Goal: Navigation & Orientation: Find specific page/section

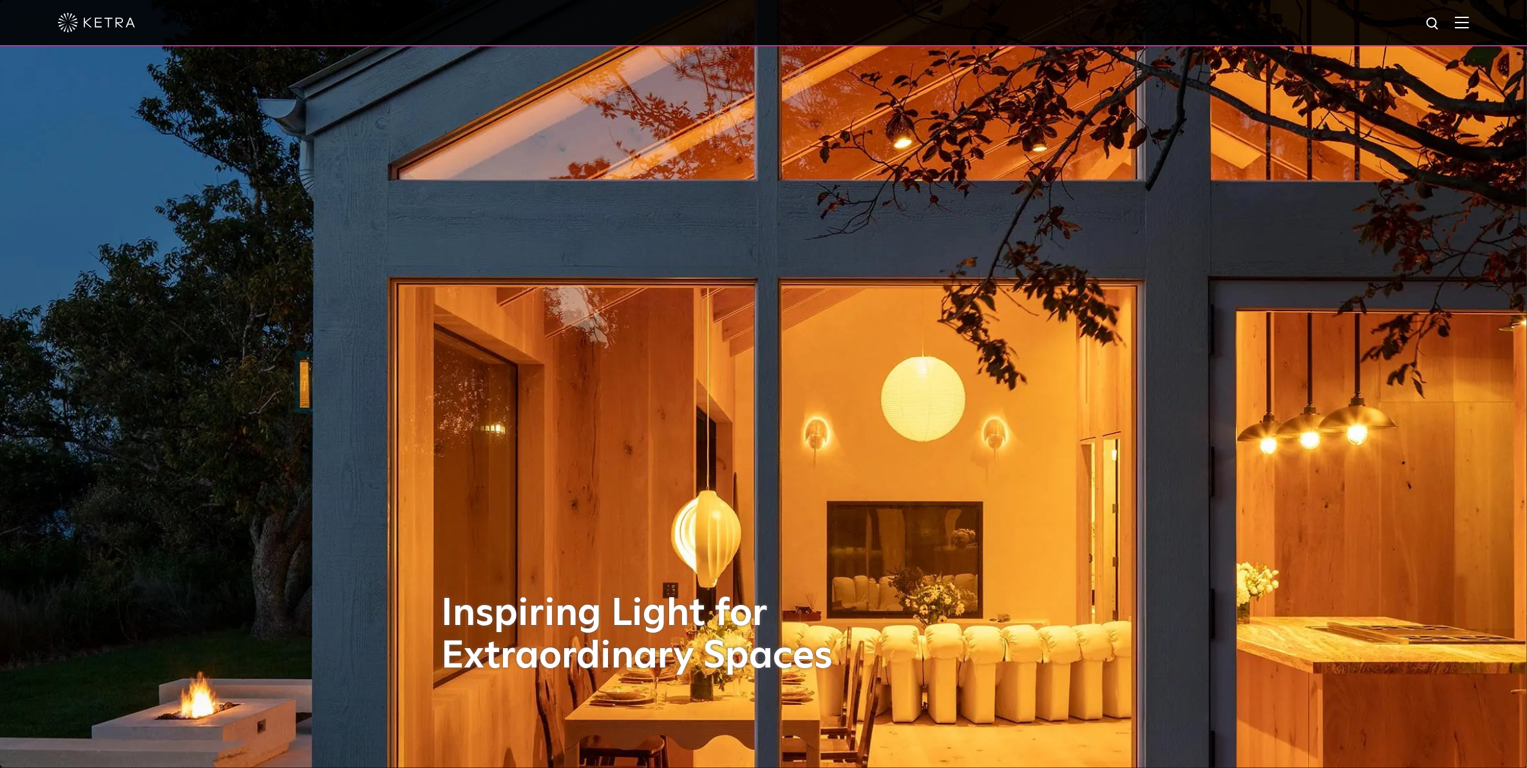
click at [1486, 29] on div at bounding box center [763, 23] width 1527 height 46
click at [1469, 21] on img at bounding box center [1462, 22] width 14 height 12
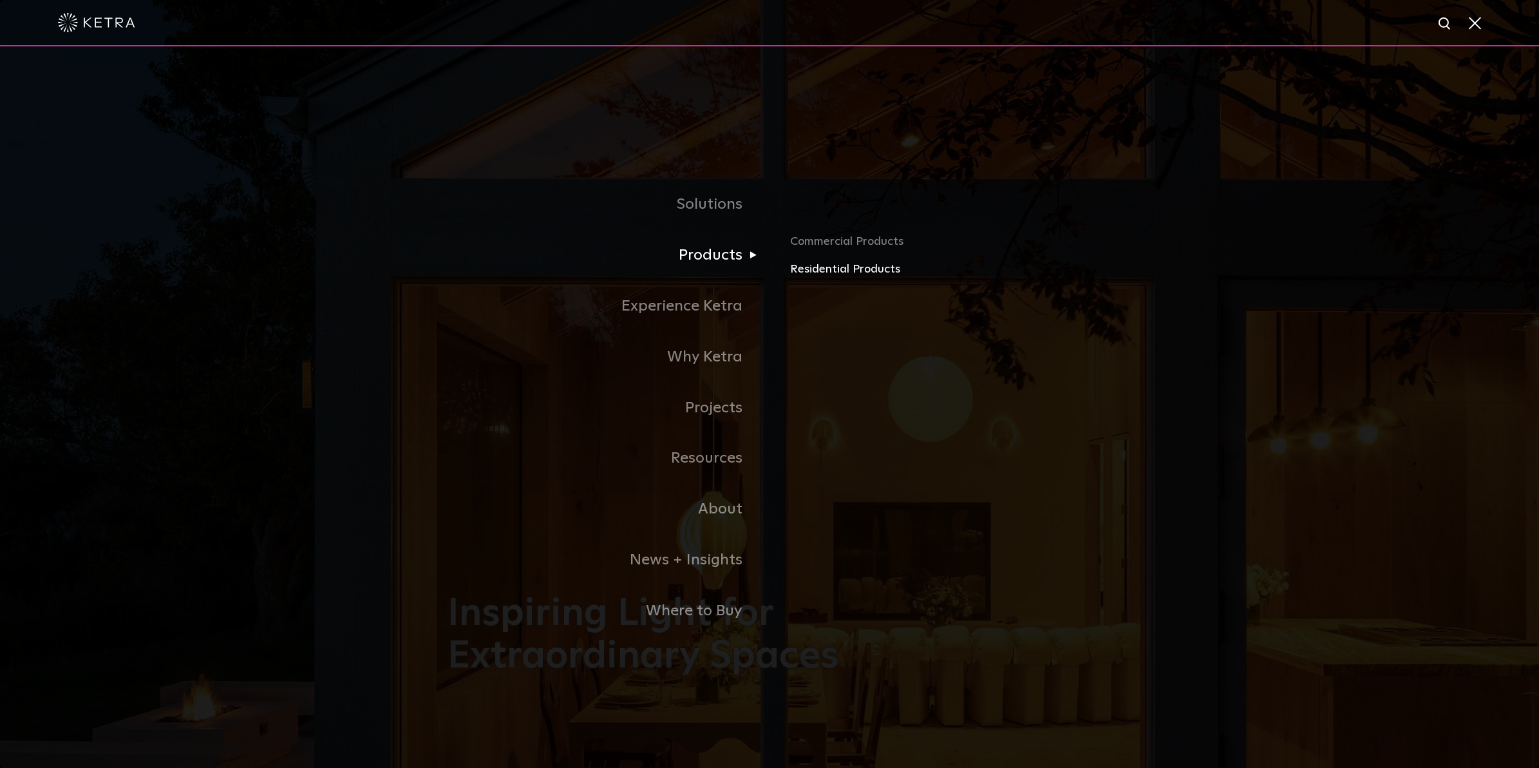
click at [808, 272] on link "Residential Products" at bounding box center [940, 269] width 301 height 19
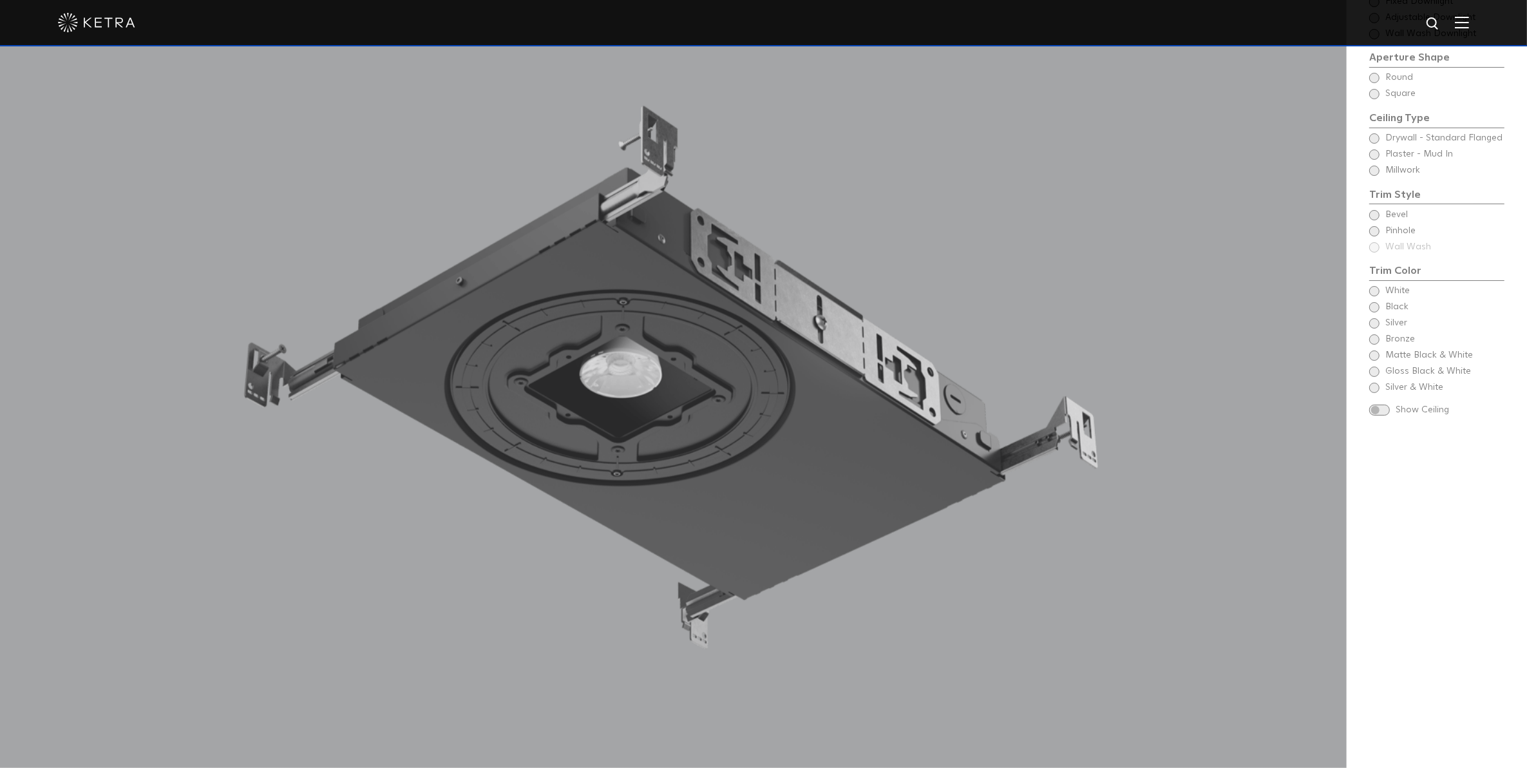
scroll to position [1449, 0]
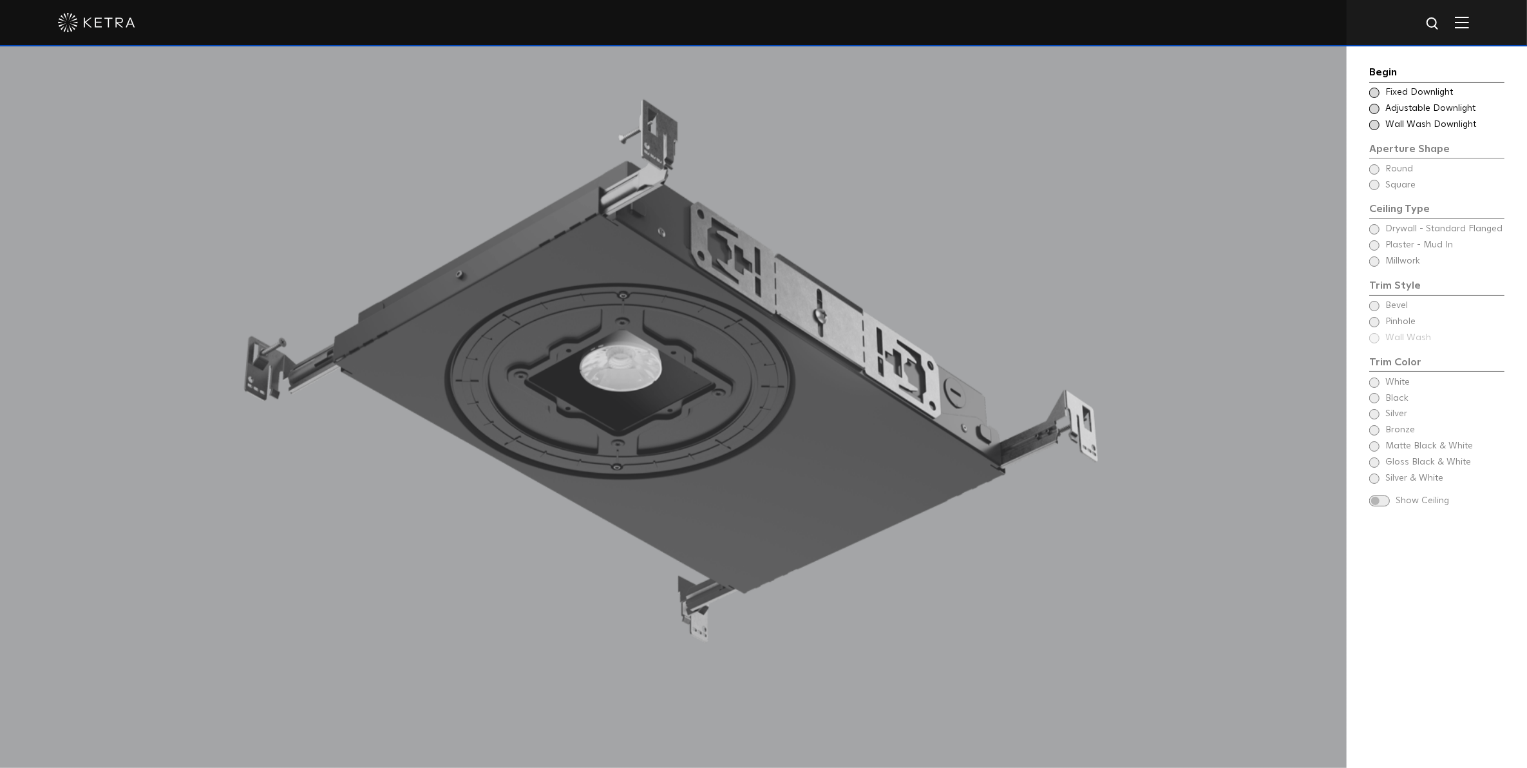
click at [1376, 88] on span at bounding box center [1374, 93] width 10 height 10
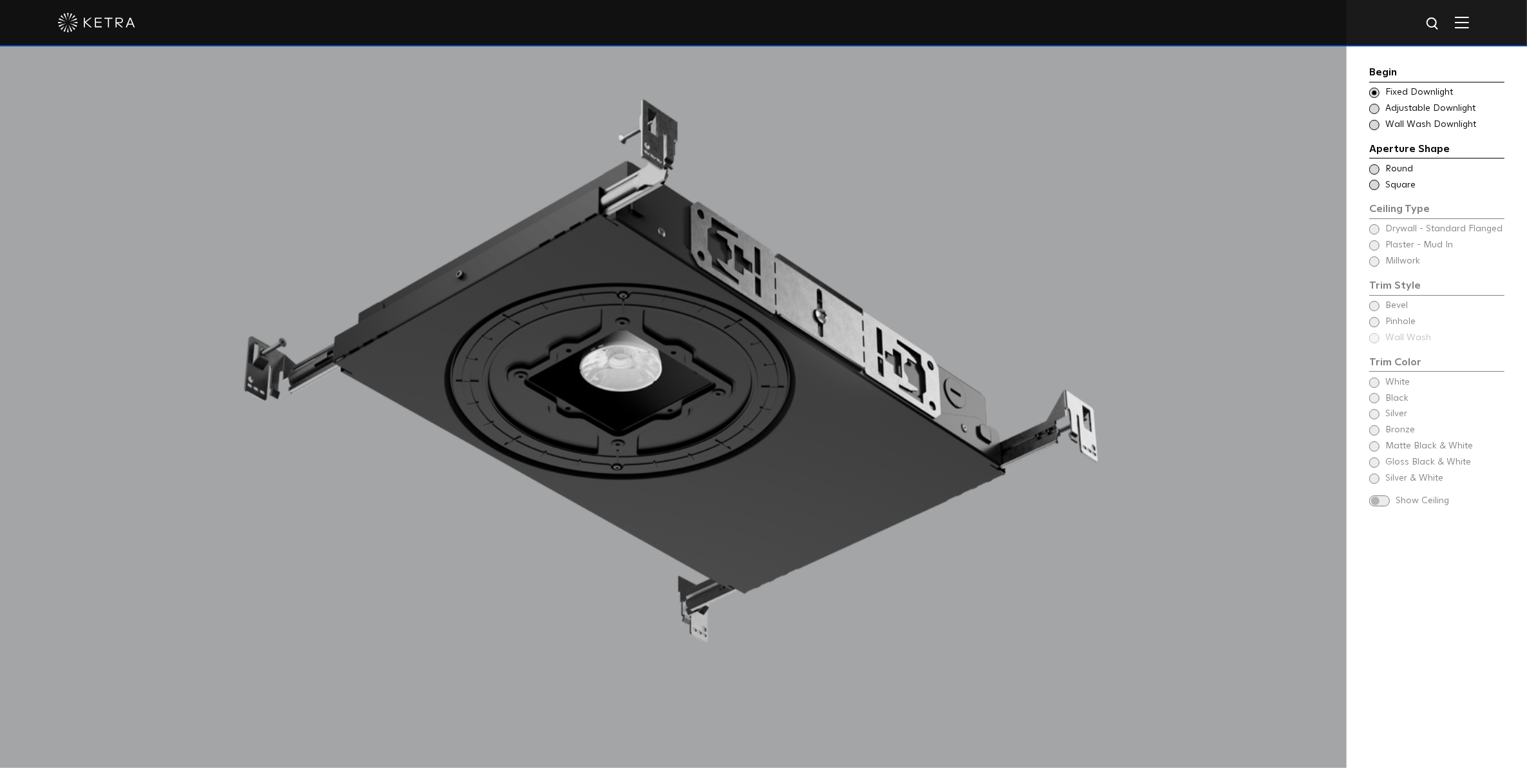
click at [1376, 169] on span at bounding box center [1374, 169] width 10 height 10
